Goal: Task Accomplishment & Management: Use online tool/utility

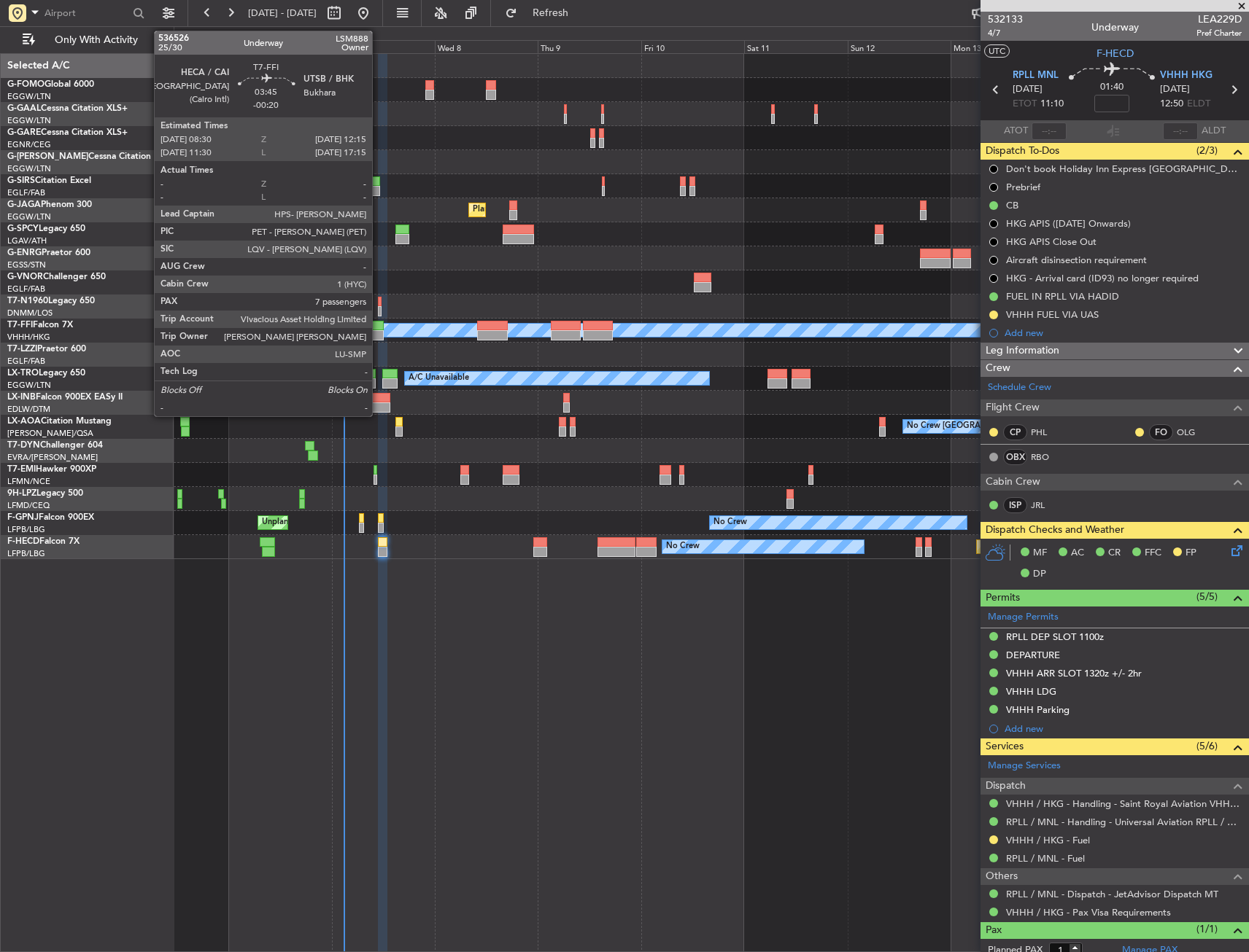
click at [378, 330] on div at bounding box center [375, 326] width 16 height 10
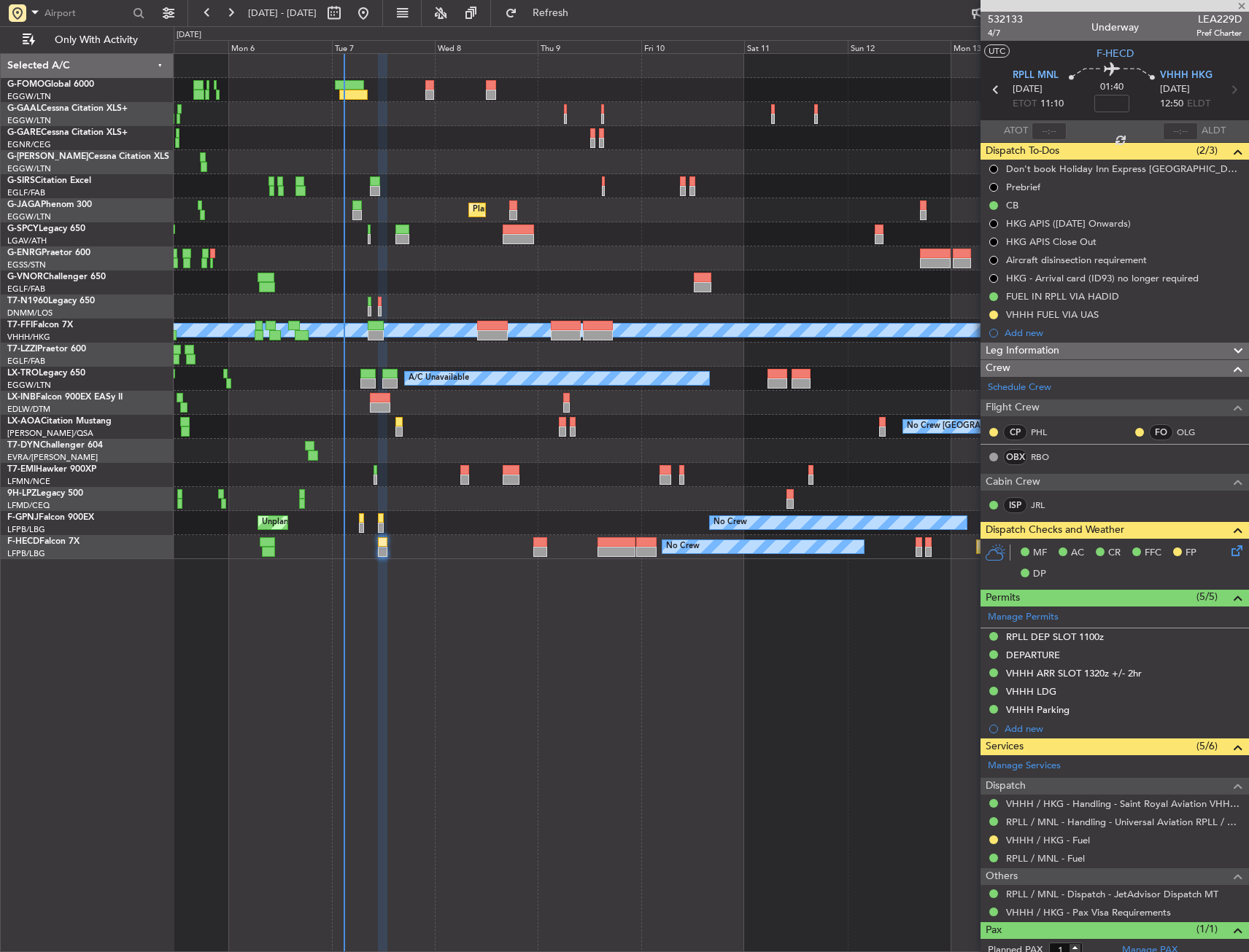
type input "-00:20"
type input "7"
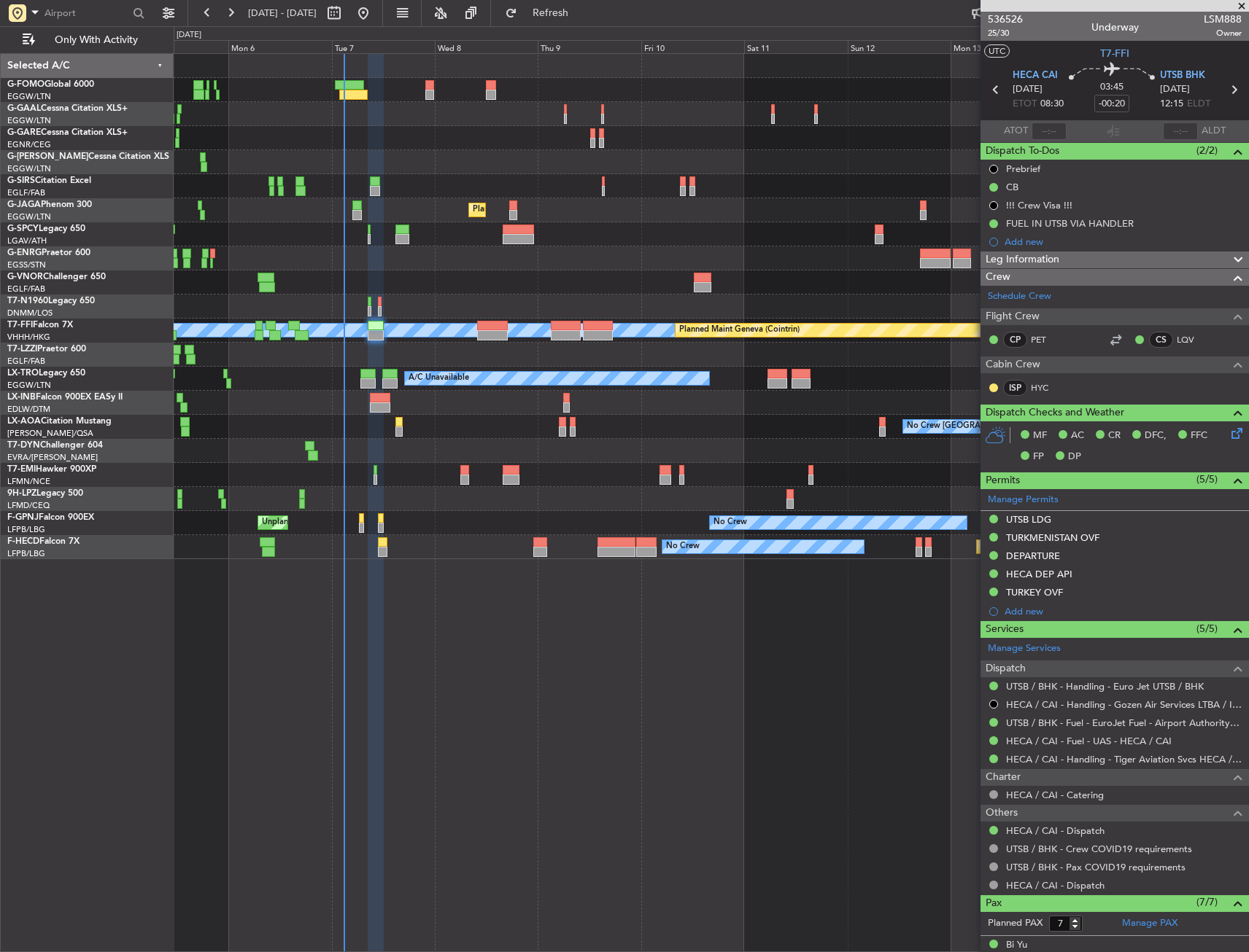
click at [798, 238] on div "Unplanned Maint [GEOGRAPHIC_DATA]" at bounding box center [710, 234] width 1075 height 24
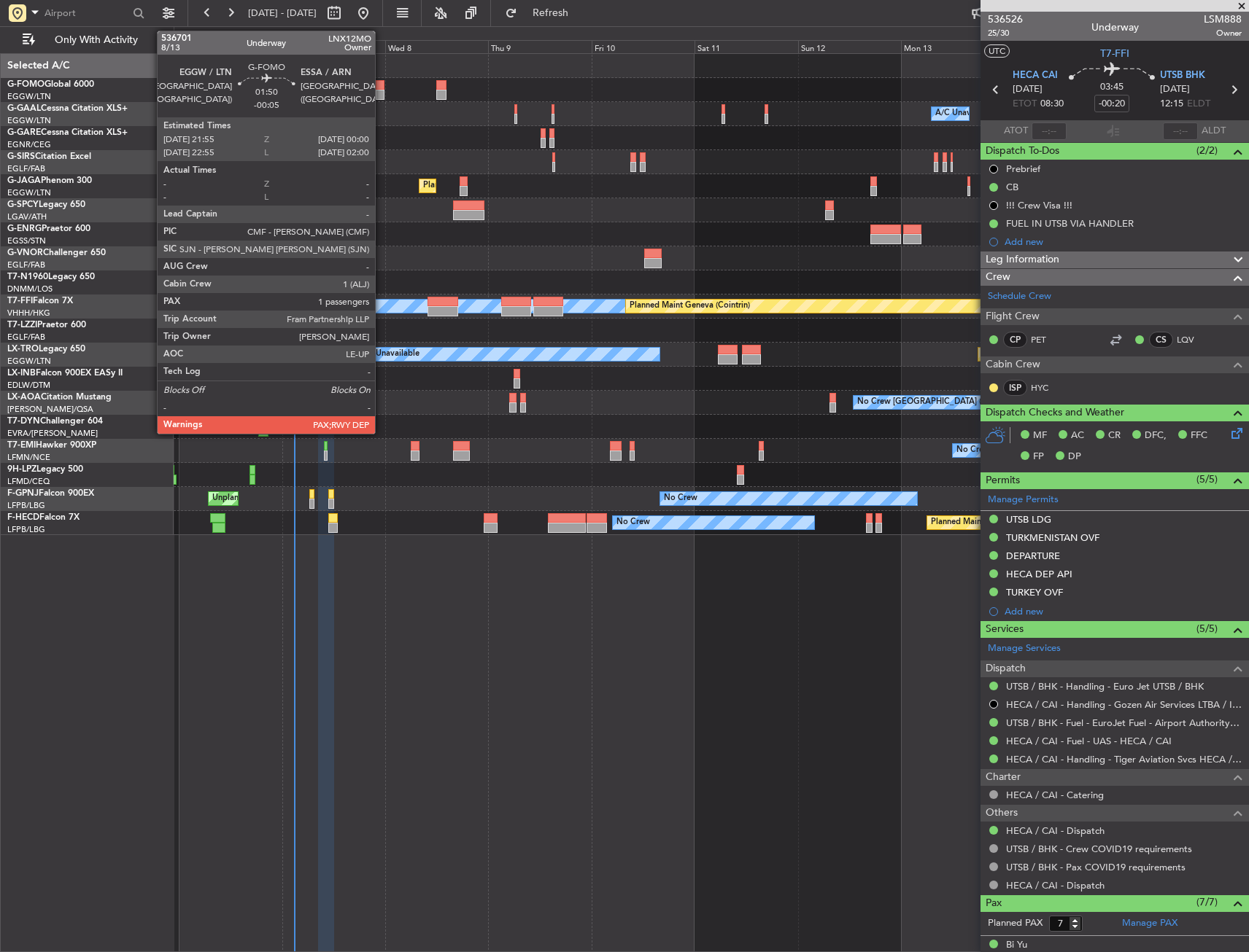
click at [382, 86] on div at bounding box center [380, 85] width 9 height 10
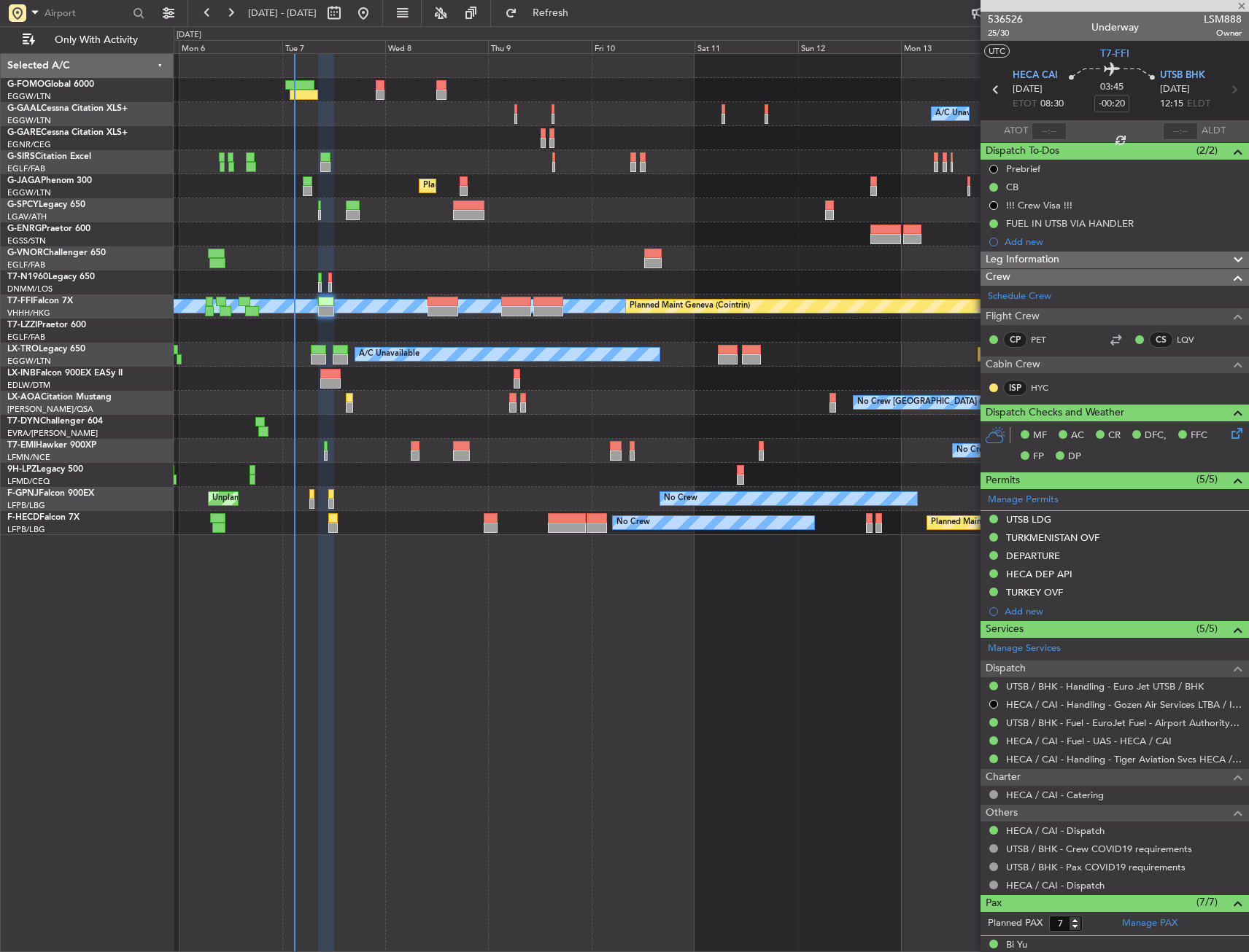
type input "-00:05"
type input "2"
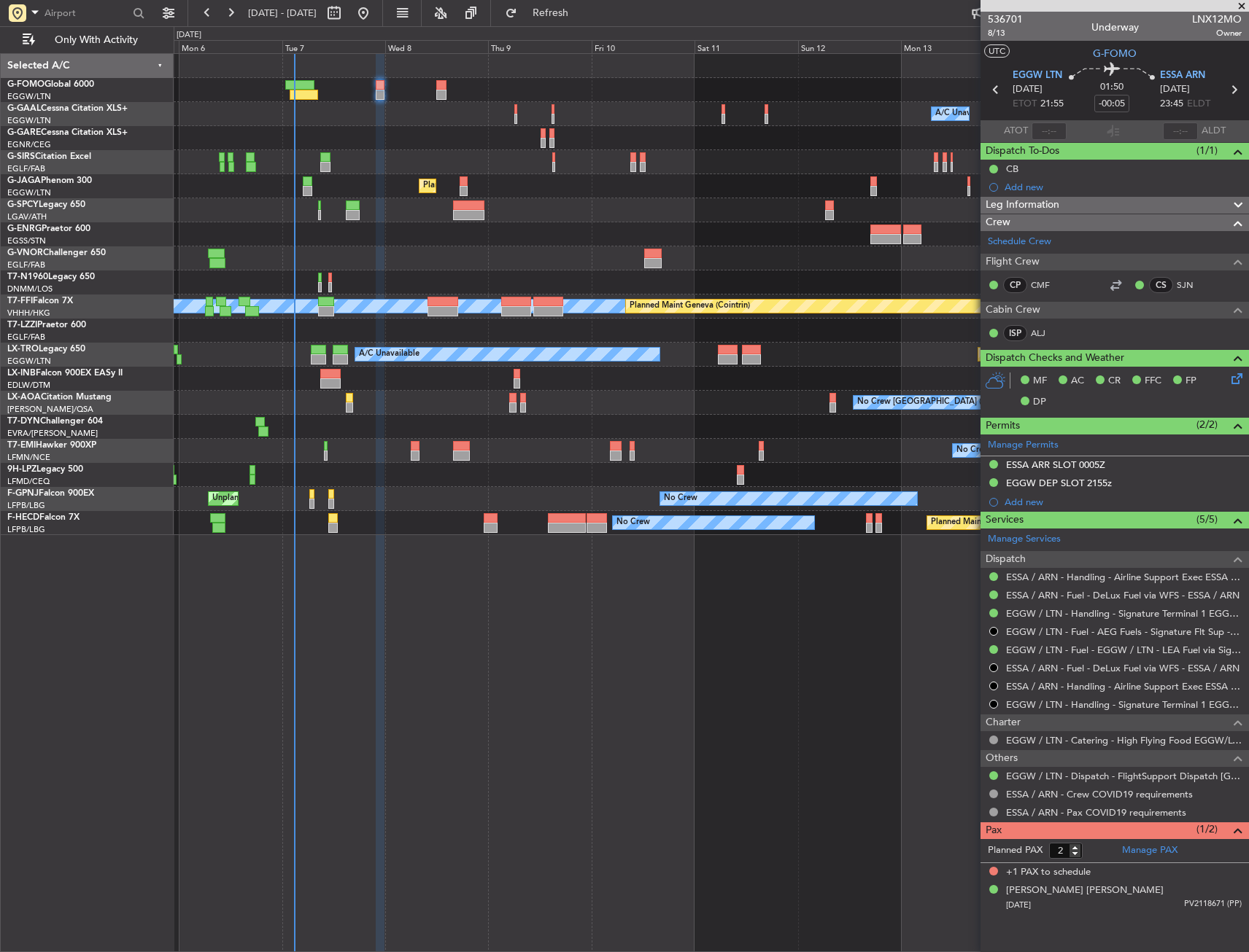
click at [247, 230] on div "Owner Owner A/C Unavailable A/C Unavailable Owner Planned Maint [GEOGRAPHIC_DAT…" at bounding box center [710, 294] width 1075 height 481
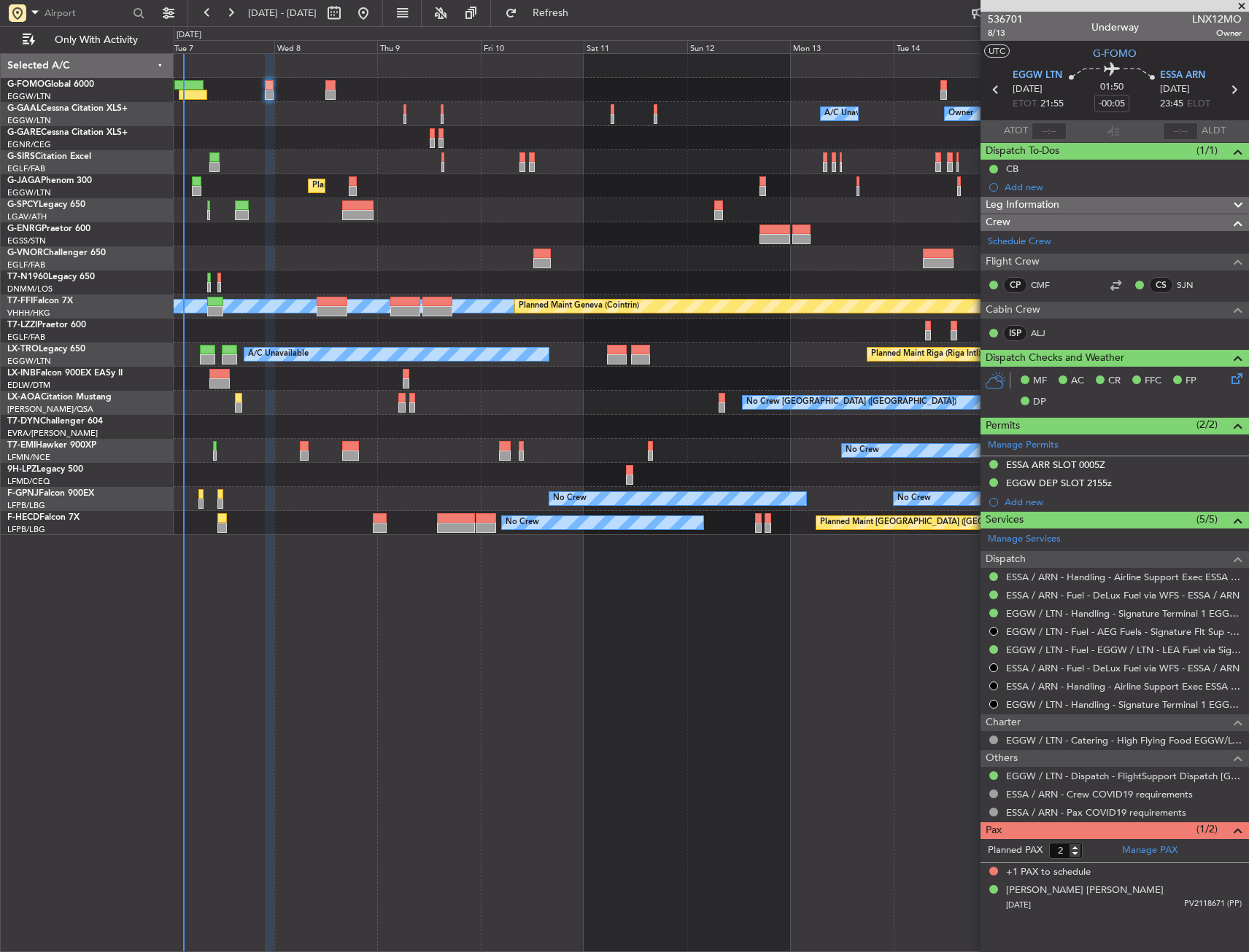
click at [349, 229] on div at bounding box center [710, 234] width 1075 height 24
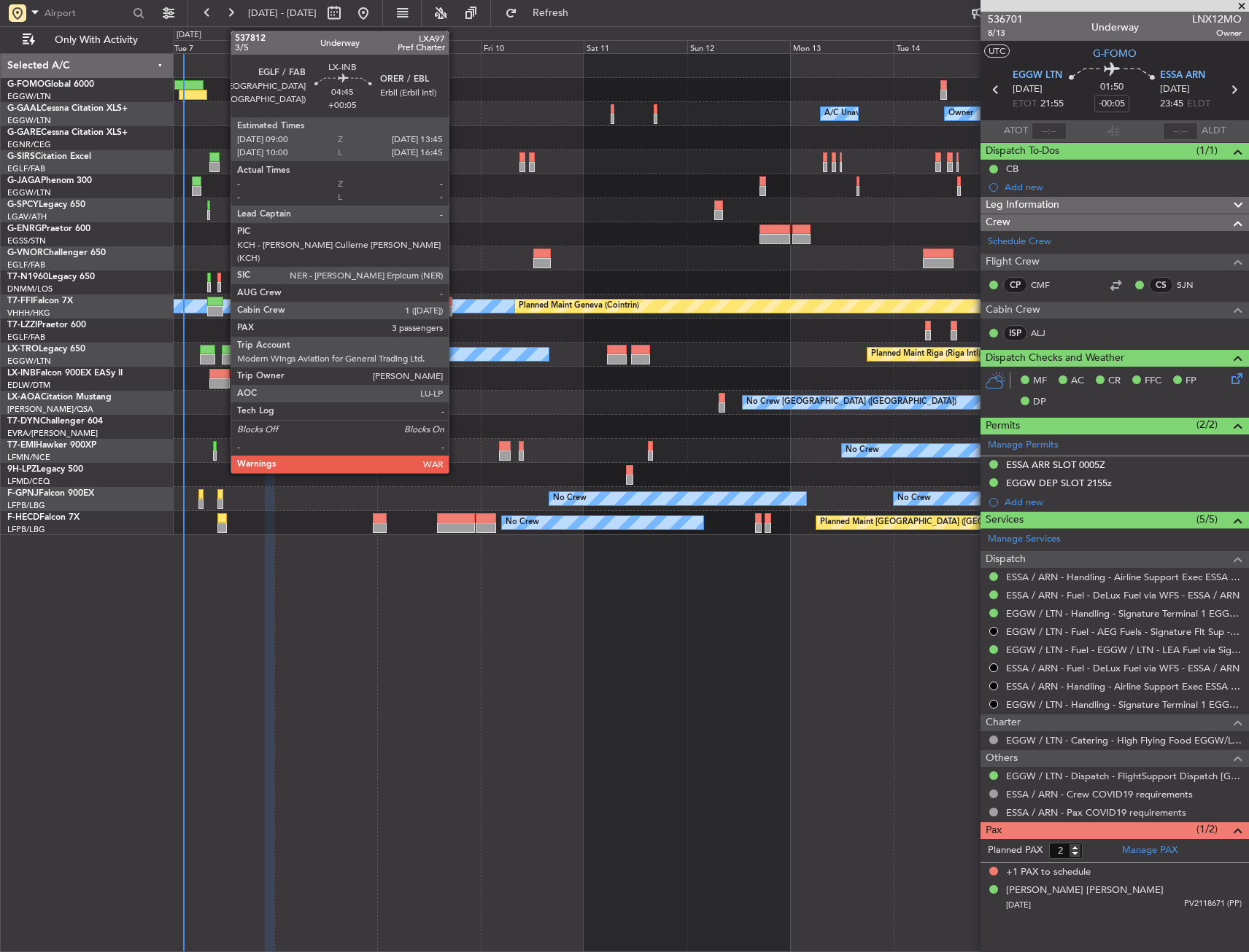
click at [223, 378] on div at bounding box center [220, 374] width 20 height 10
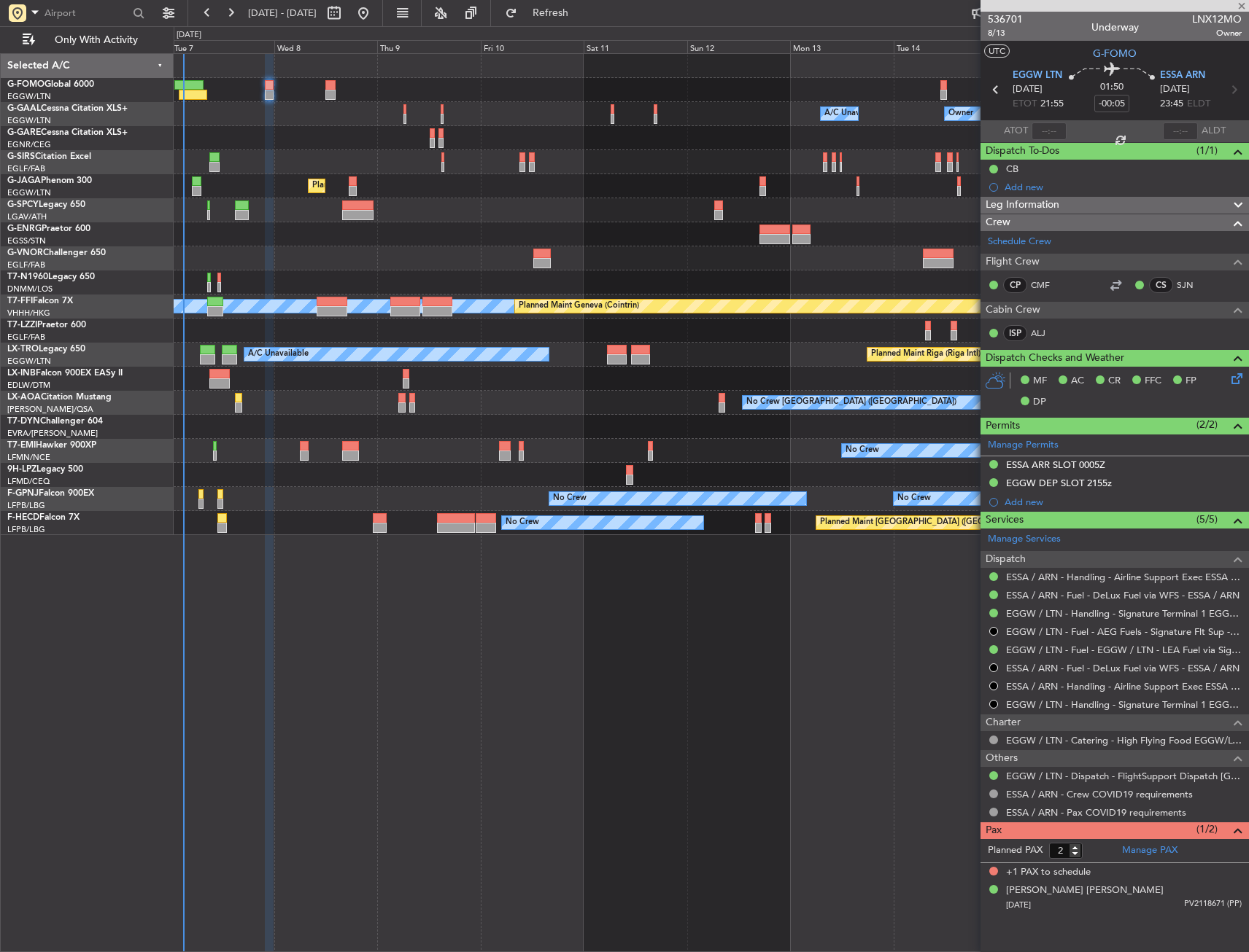
type input "+00:05"
type input "3"
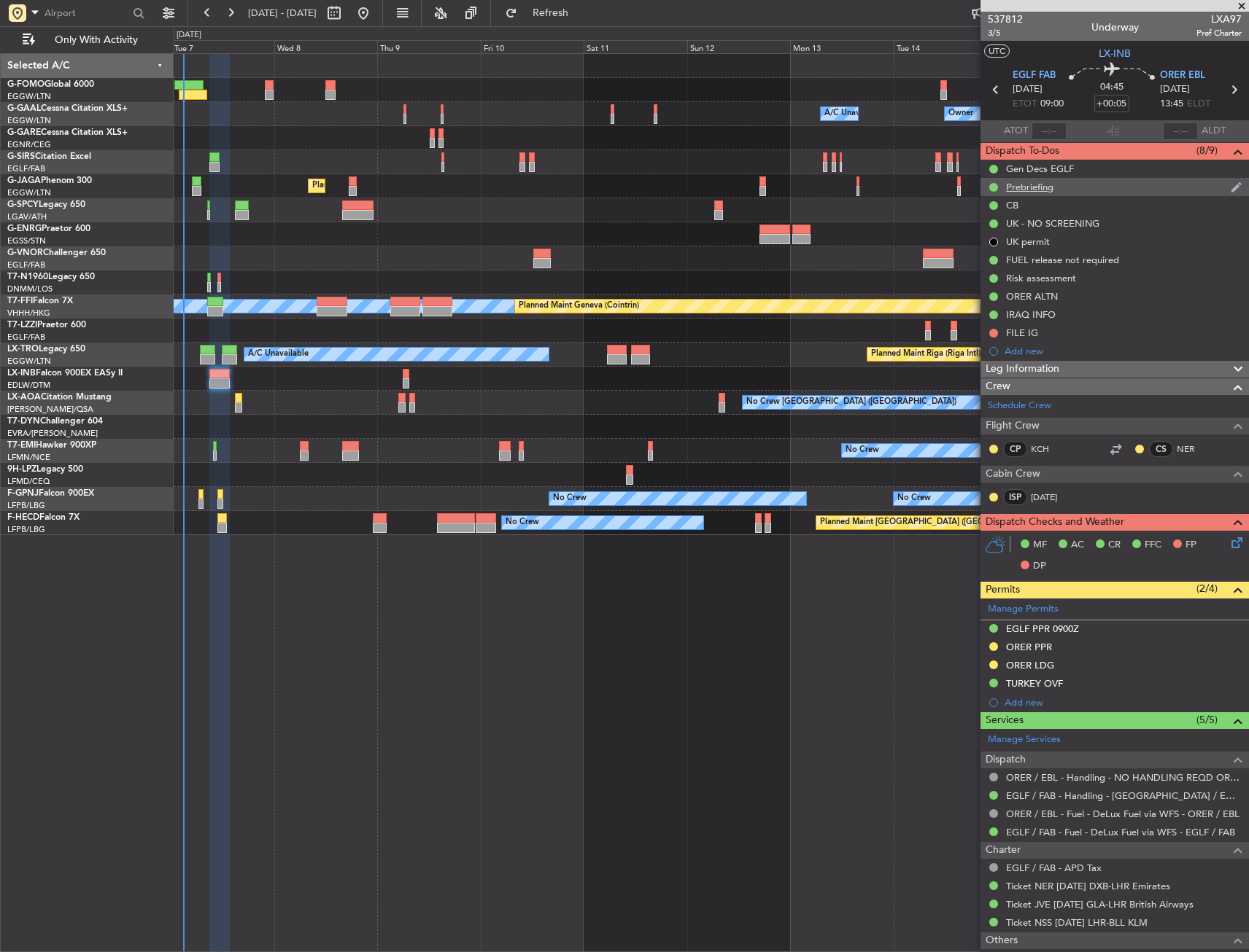
click at [1029, 188] on div "Prebriefing" at bounding box center [1029, 187] width 47 height 13
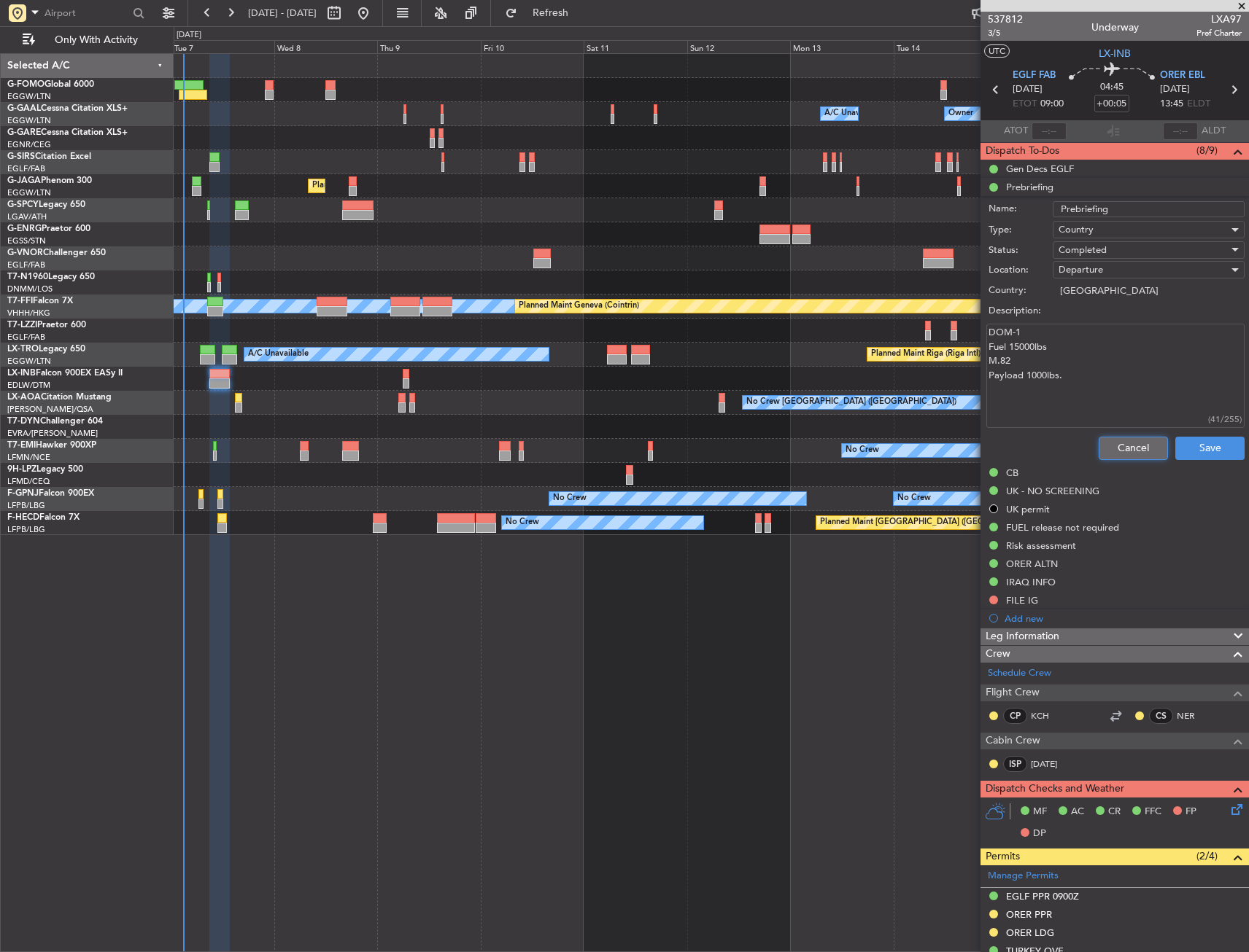
click at [1134, 449] on button "Cancel" at bounding box center [1133, 449] width 69 height 24
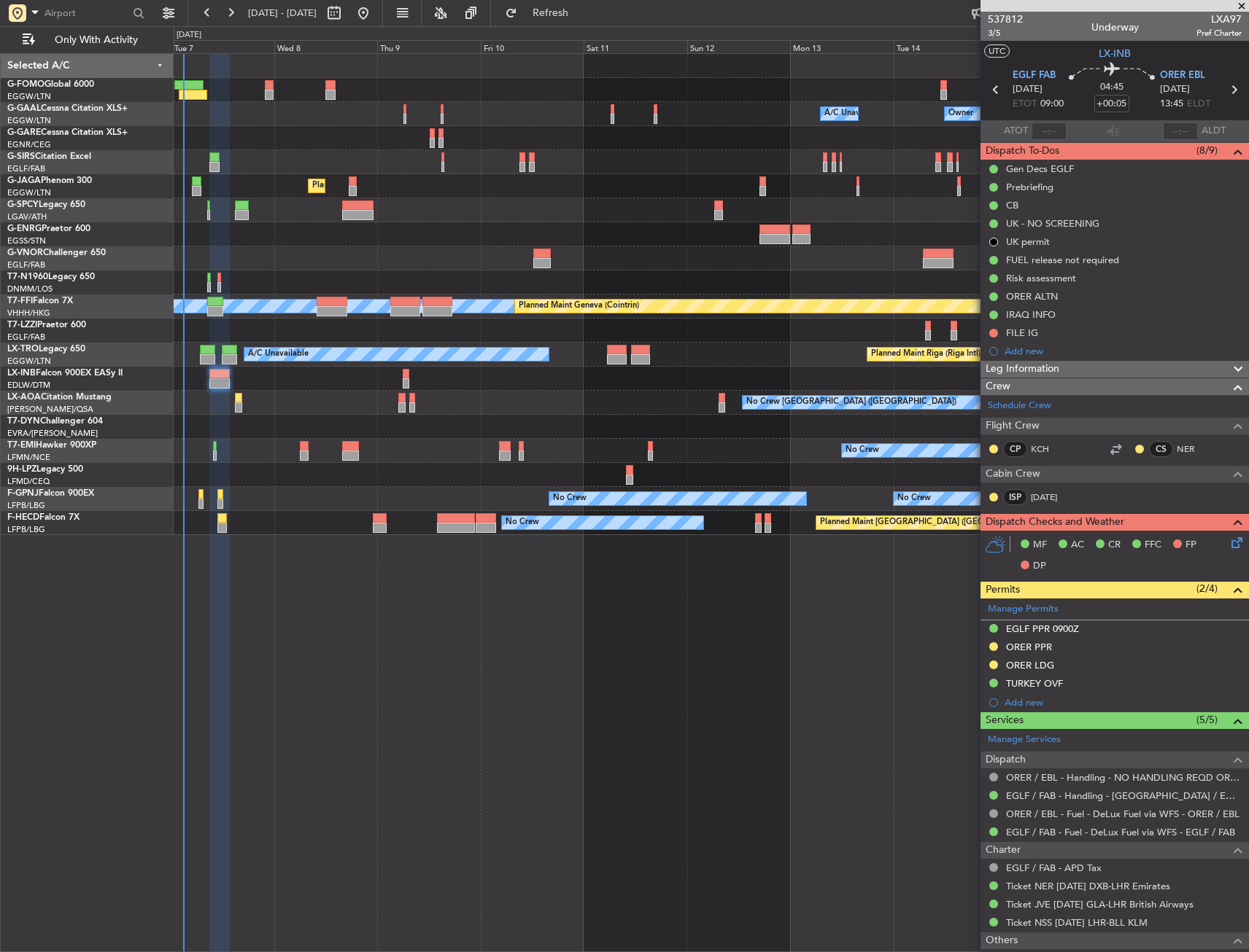
click at [1229, 545] on icon at bounding box center [1234, 540] width 12 height 12
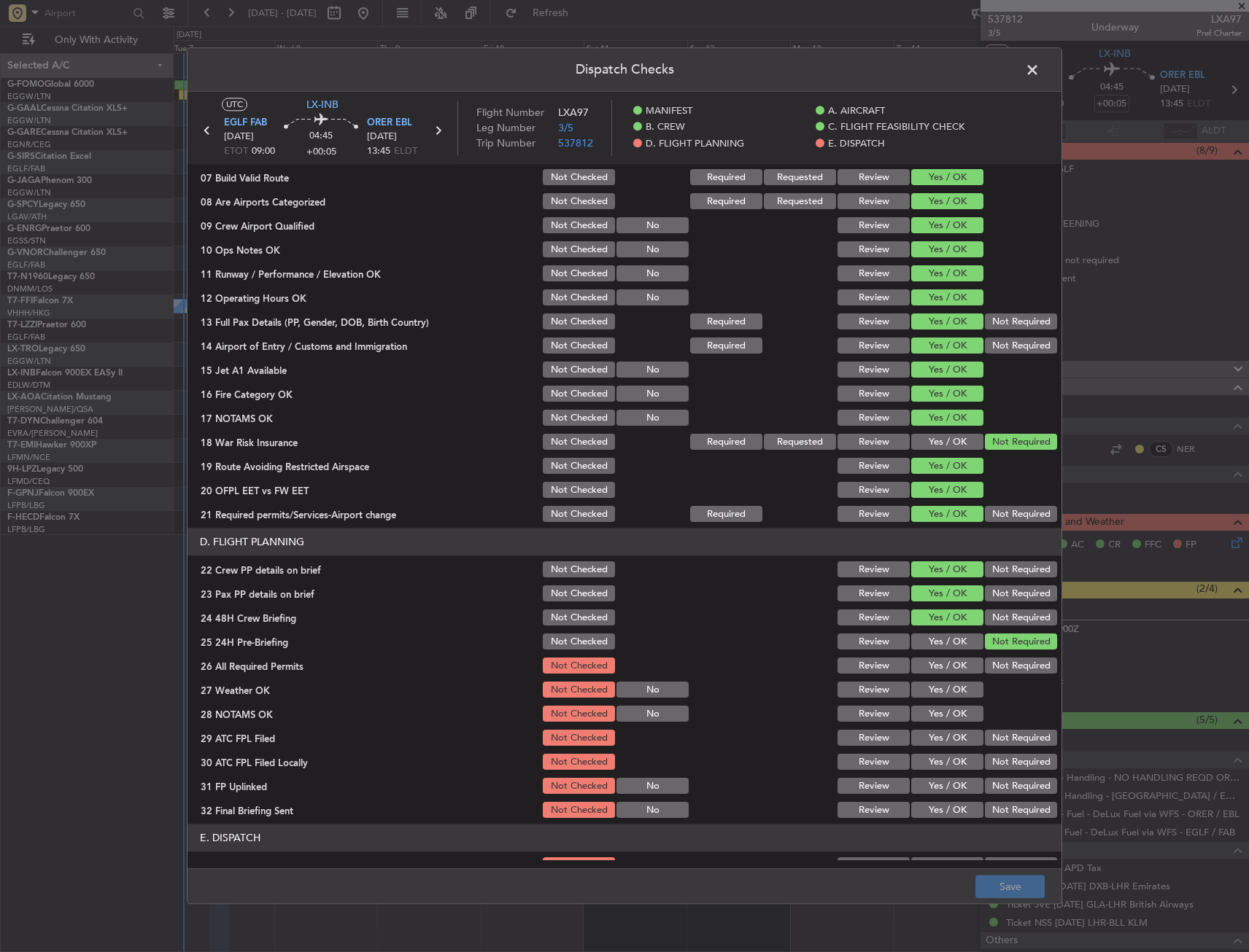
scroll to position [437, 0]
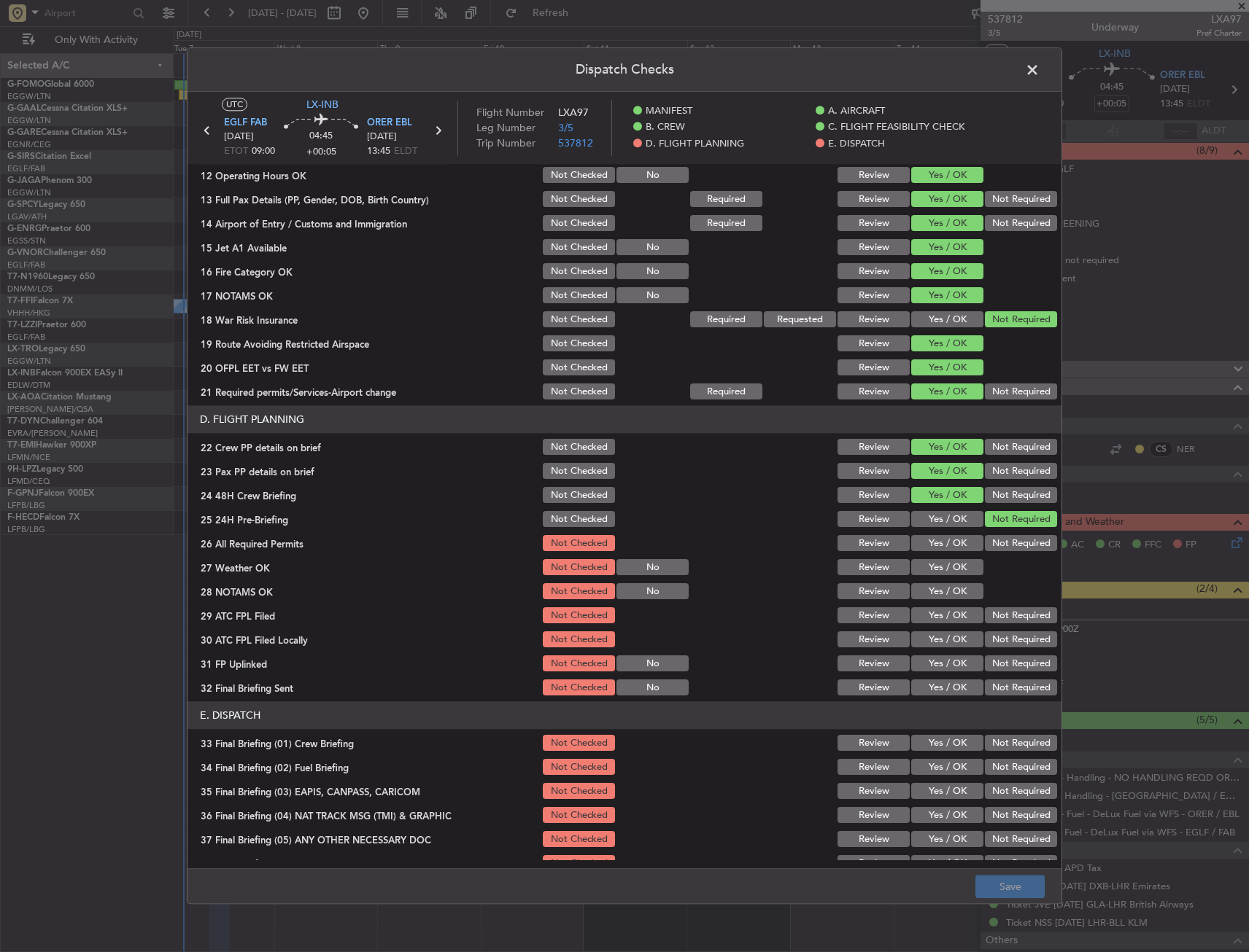
click at [1039, 69] on span at bounding box center [1039, 73] width 0 height 29
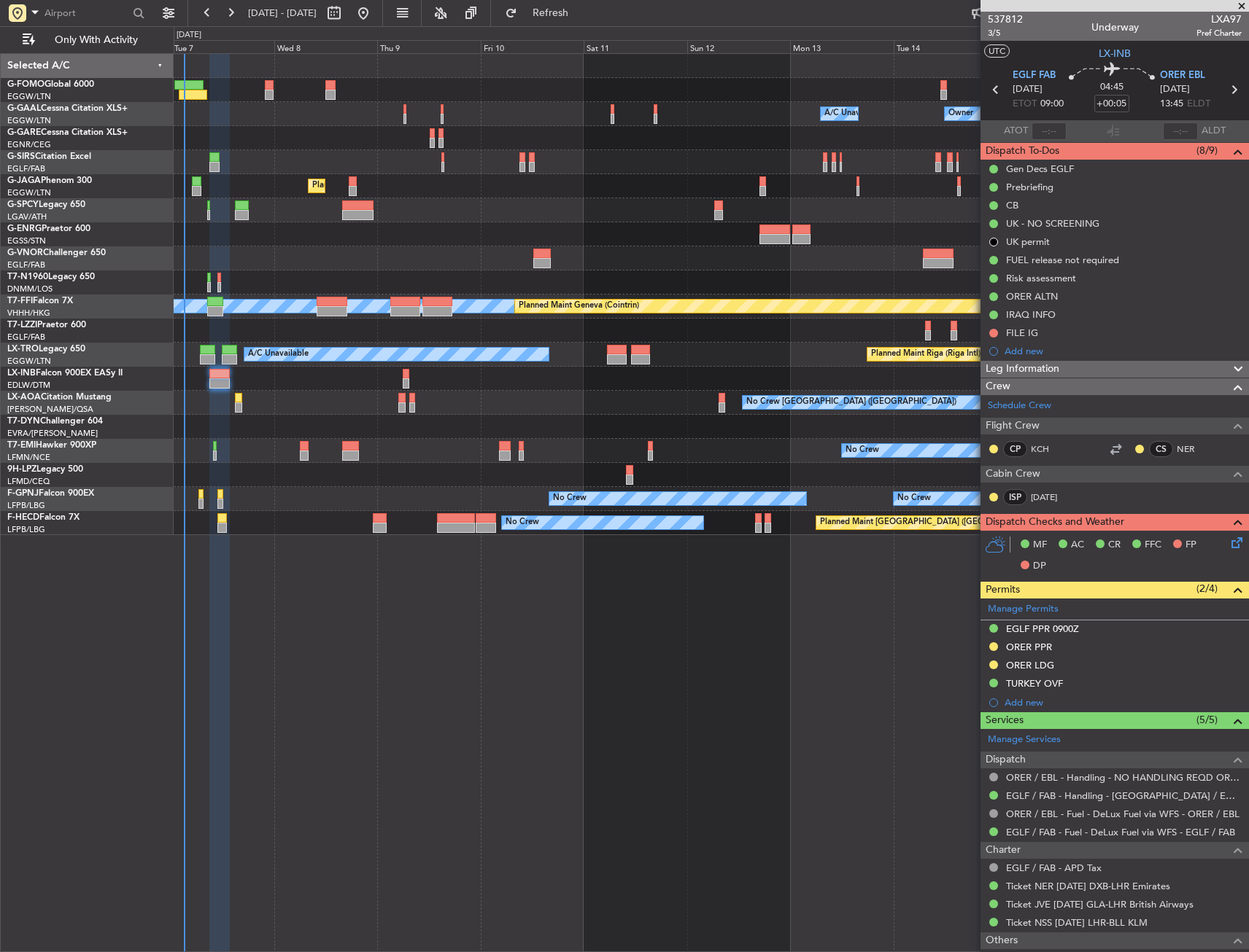
click at [1197, 190] on div "Prebriefing" at bounding box center [1115, 187] width 268 height 18
